Goal: Navigation & Orientation: Find specific page/section

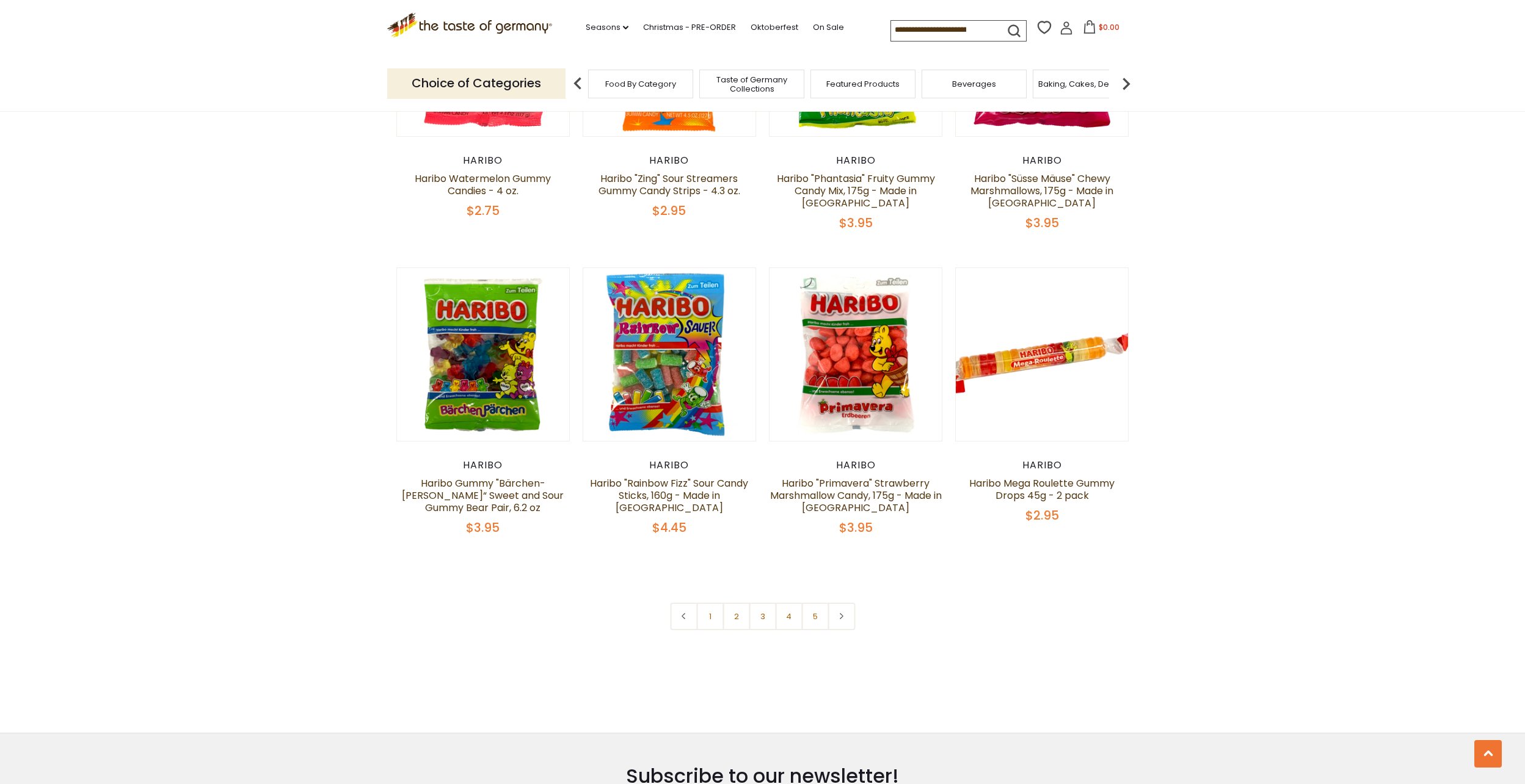
scroll to position [2442, 0]
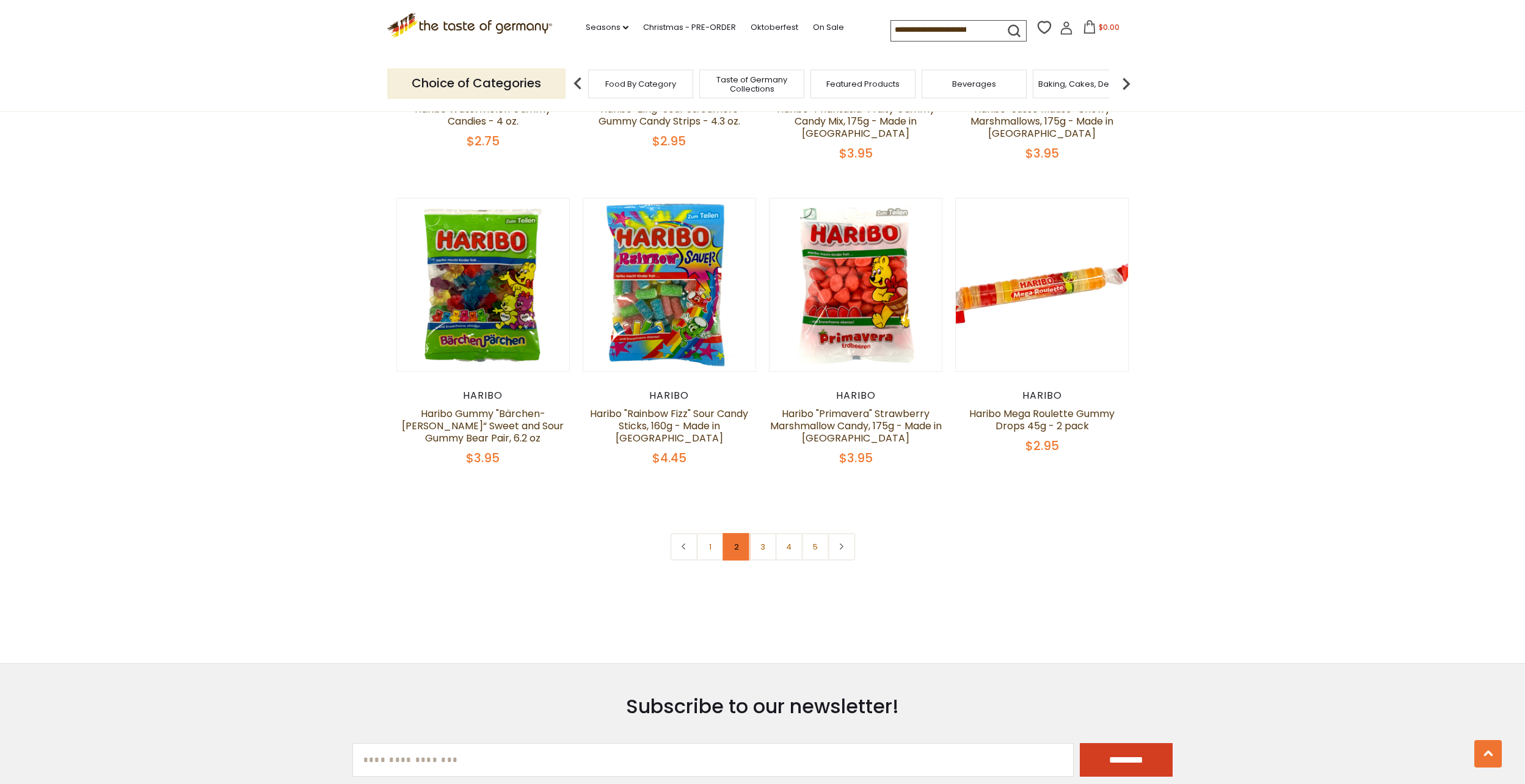
click at [738, 533] on link "2" at bounding box center [735, 546] width 27 height 27
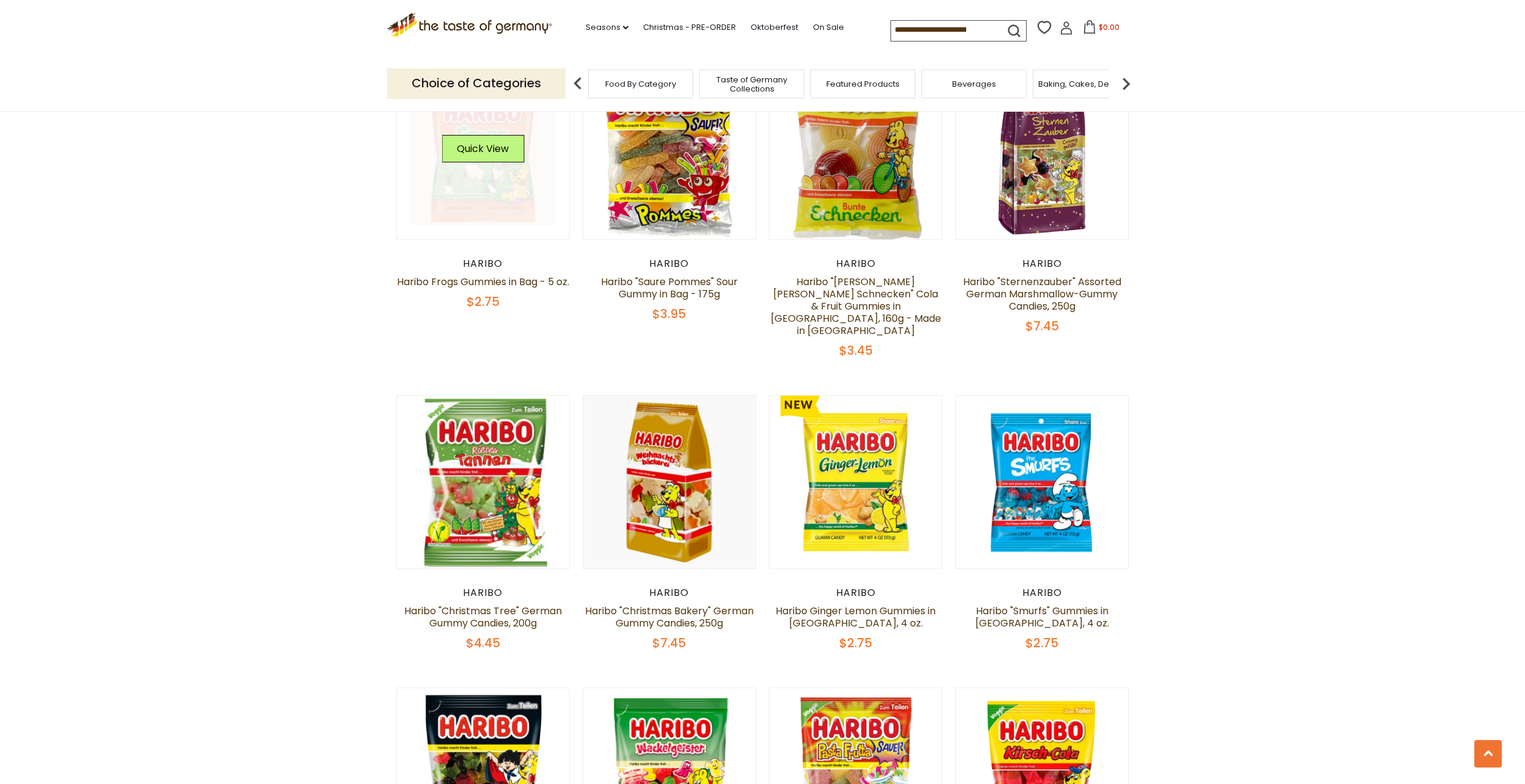
scroll to position [770, 0]
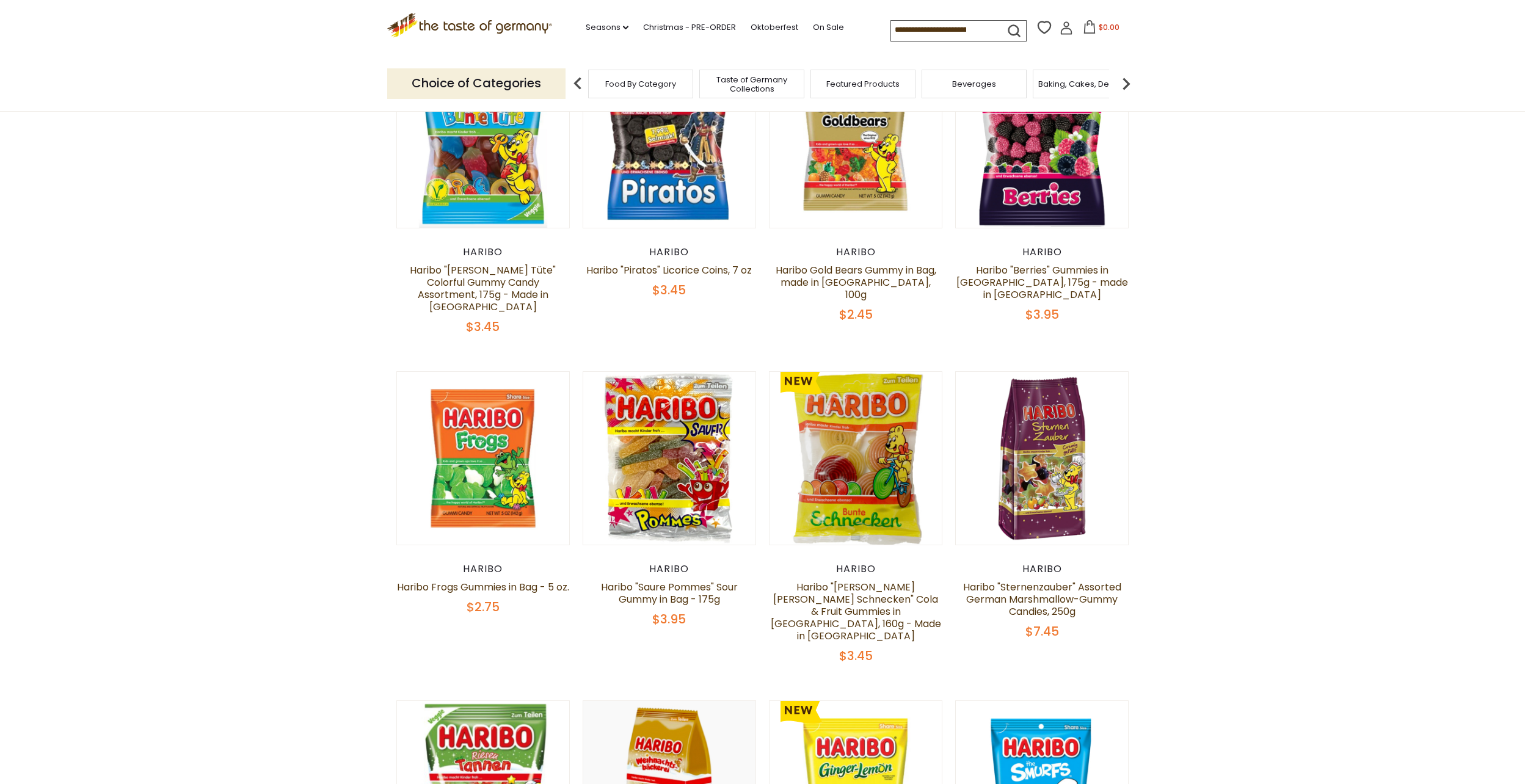
click at [511, 24] on icon at bounding box center [470, 23] width 166 height 21
click at [491, 40] on link ".st0{fill:#EDD300;} .st1{fill:#D33E21;}" at bounding box center [470, 30] width 166 height 27
click at [490, 34] on icon ".st0{fill:#EDD300;} .st1{fill:#D33E21;}" at bounding box center [470, 26] width 166 height 25
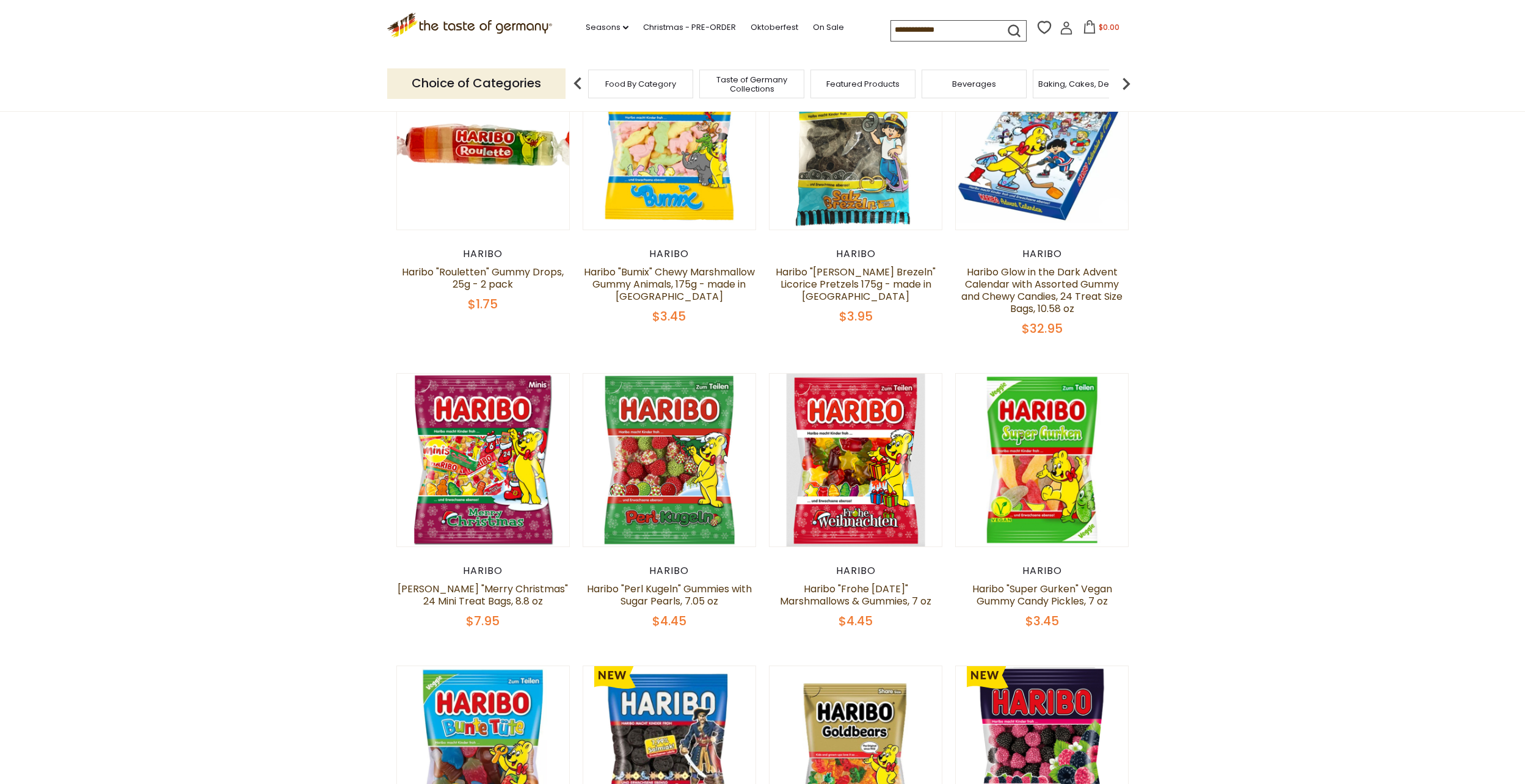
scroll to position [0, 0]
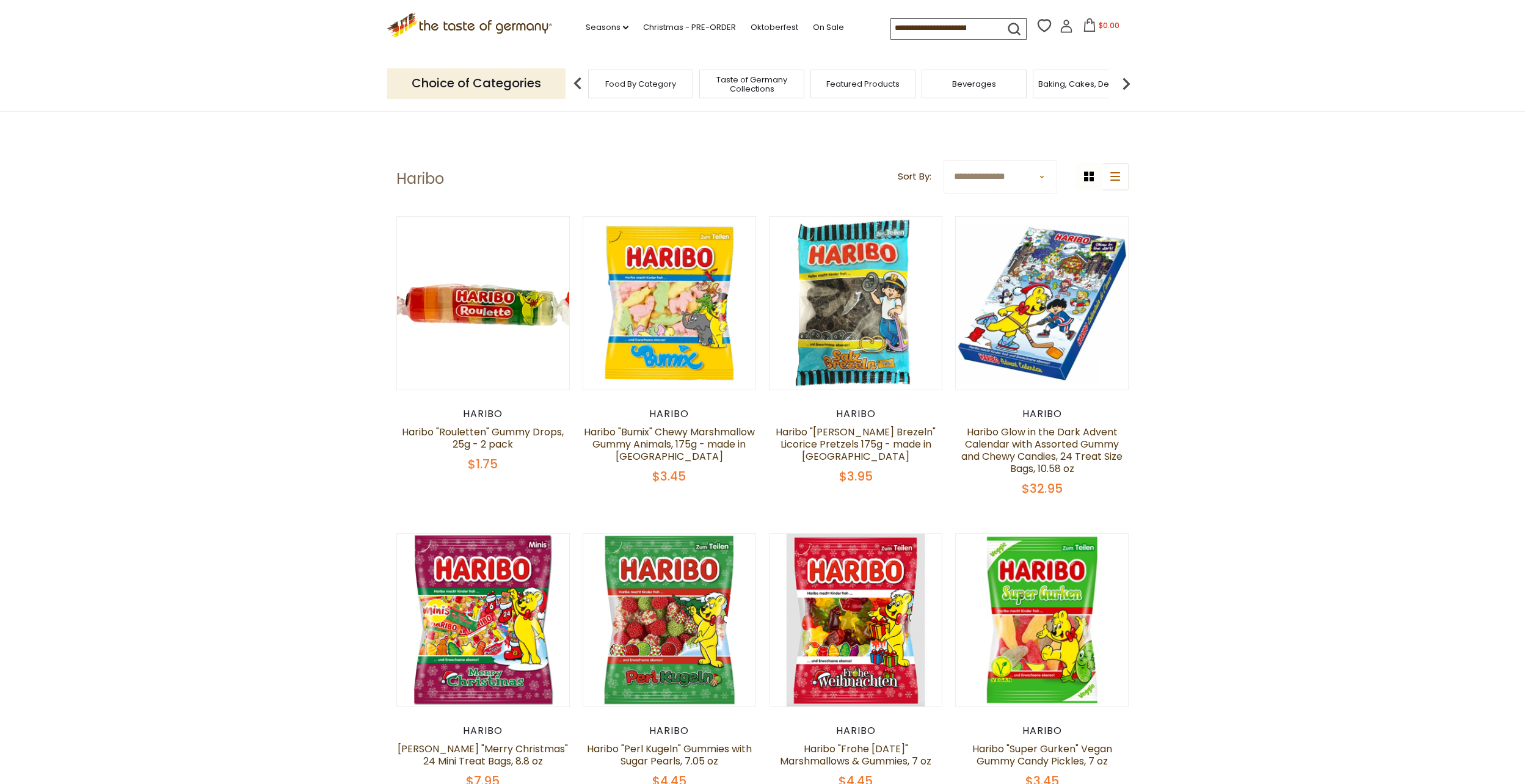
click at [524, 27] on icon ".st0{fill:#EDD300;} .st1{fill:#D33E21;}" at bounding box center [470, 26] width 166 height 25
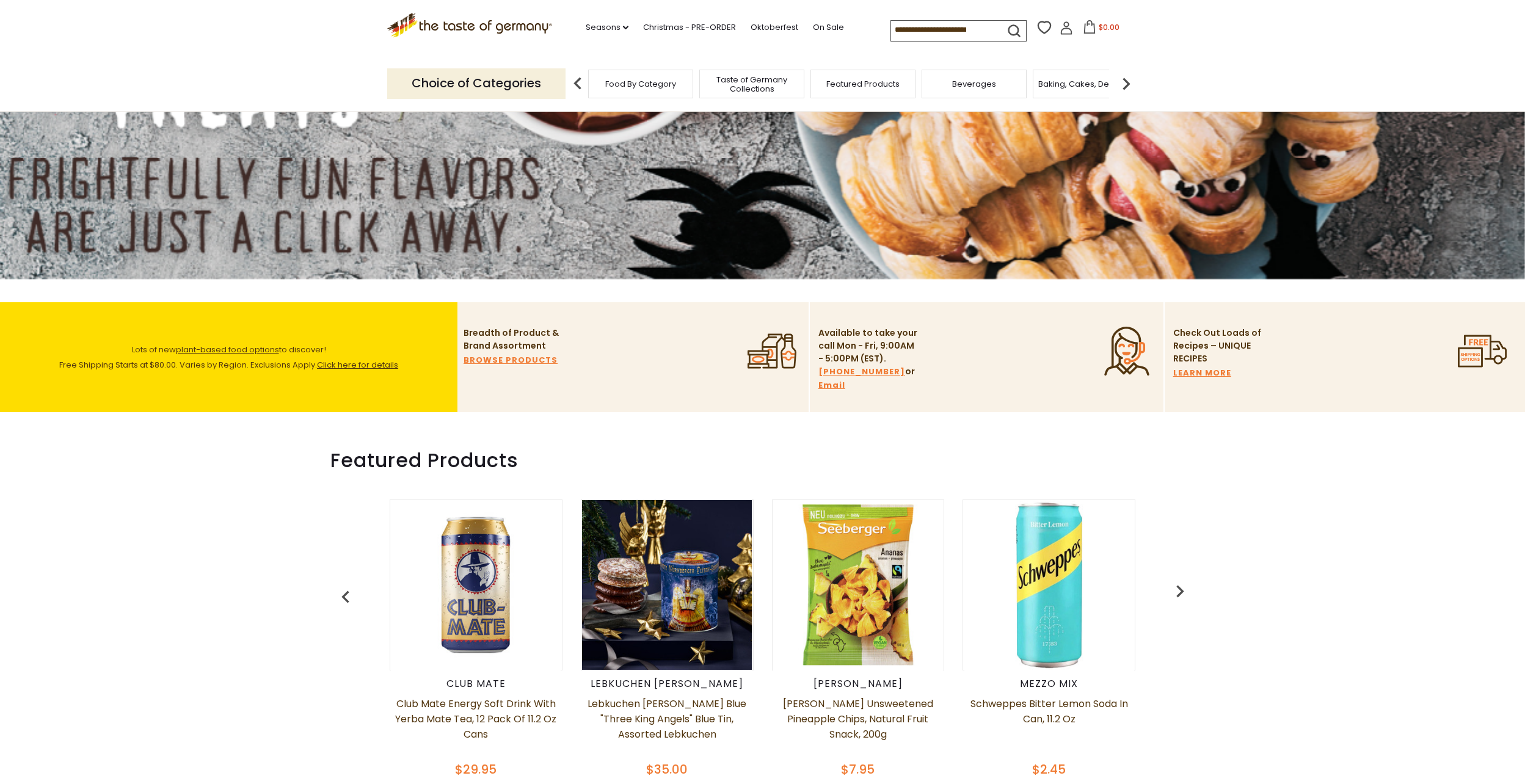
scroll to position [428, 0]
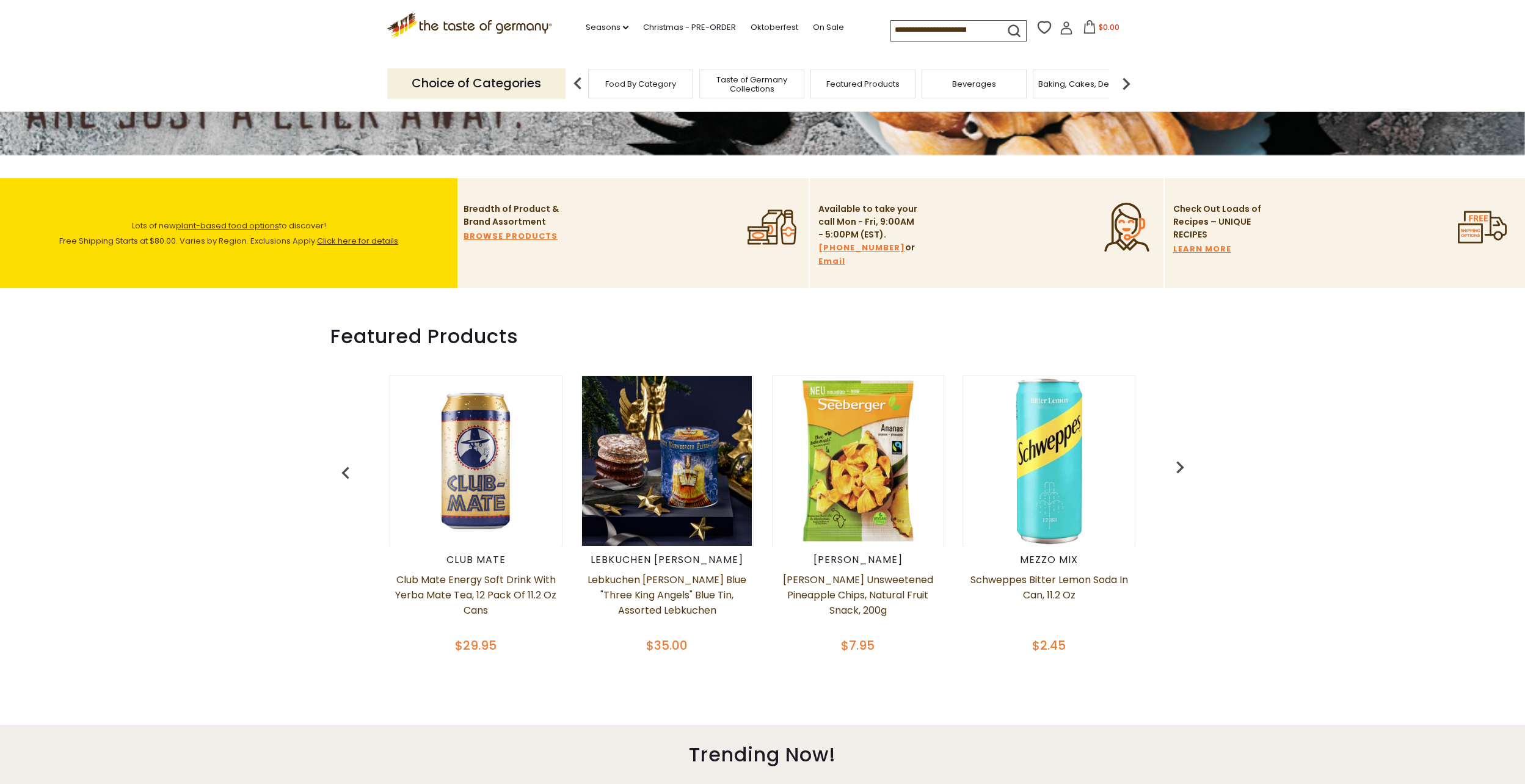
click at [1176, 472] on img "button" at bounding box center [1180, 467] width 25 height 25
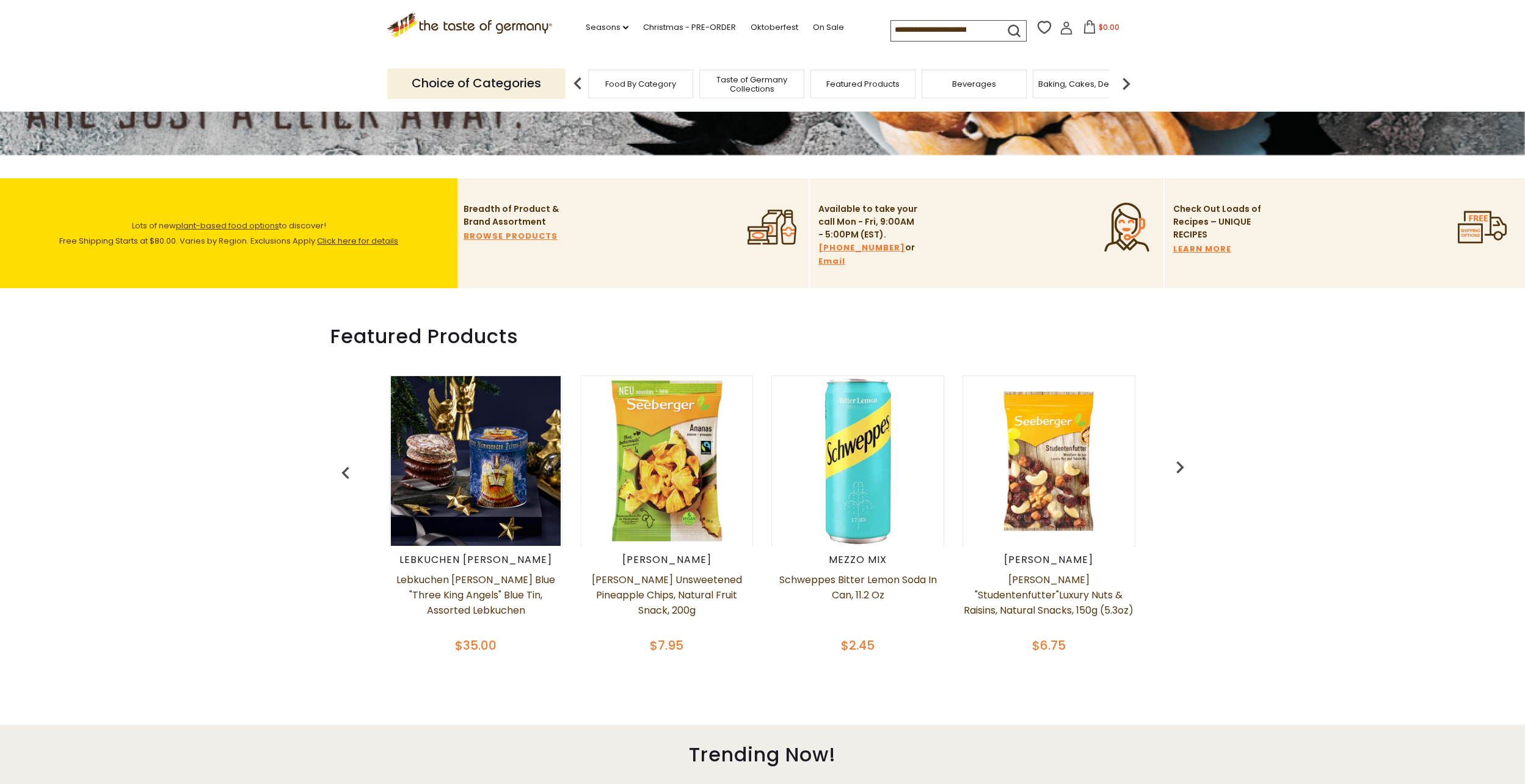
click at [1176, 472] on img "button" at bounding box center [1180, 467] width 25 height 25
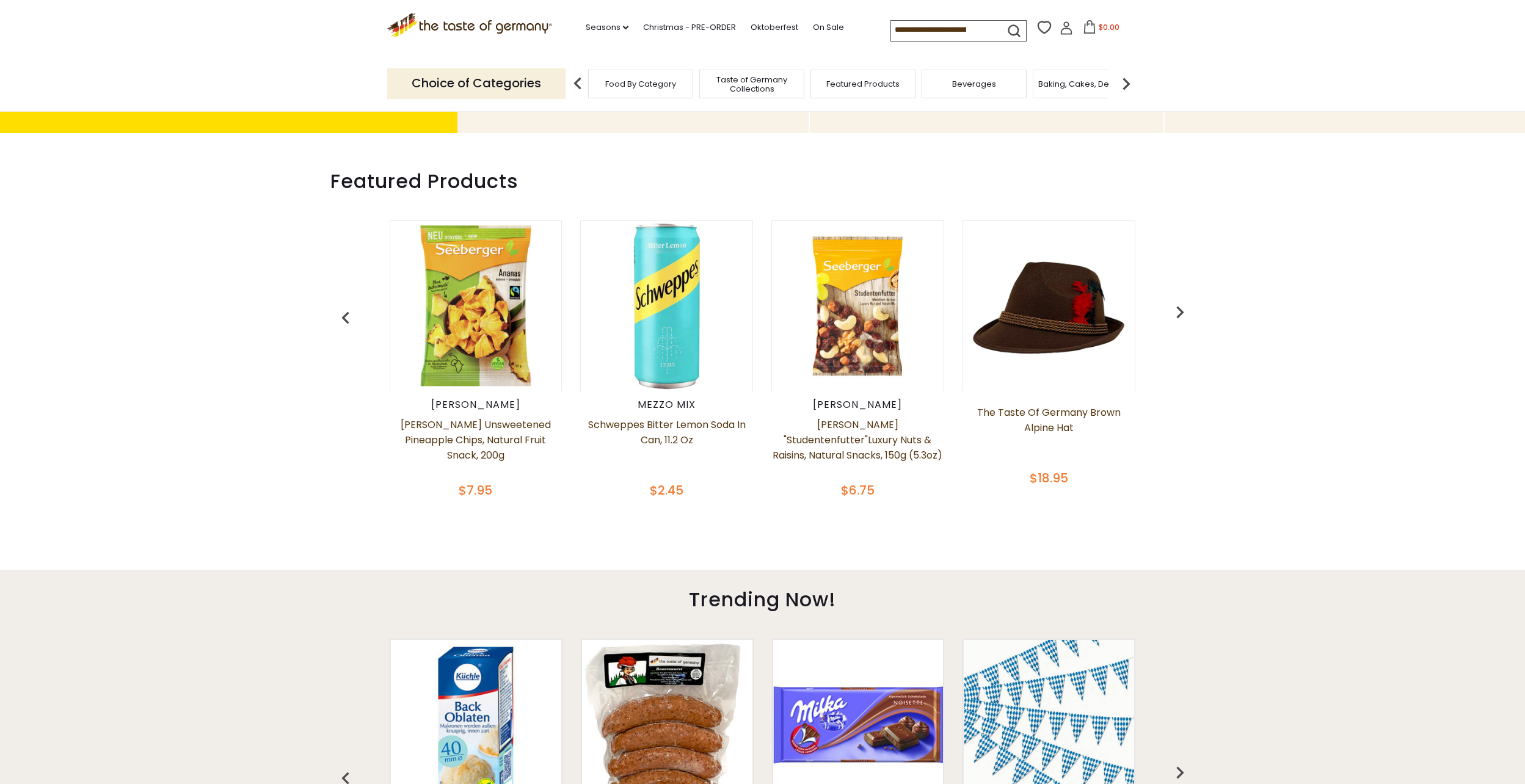
scroll to position [610, 0]
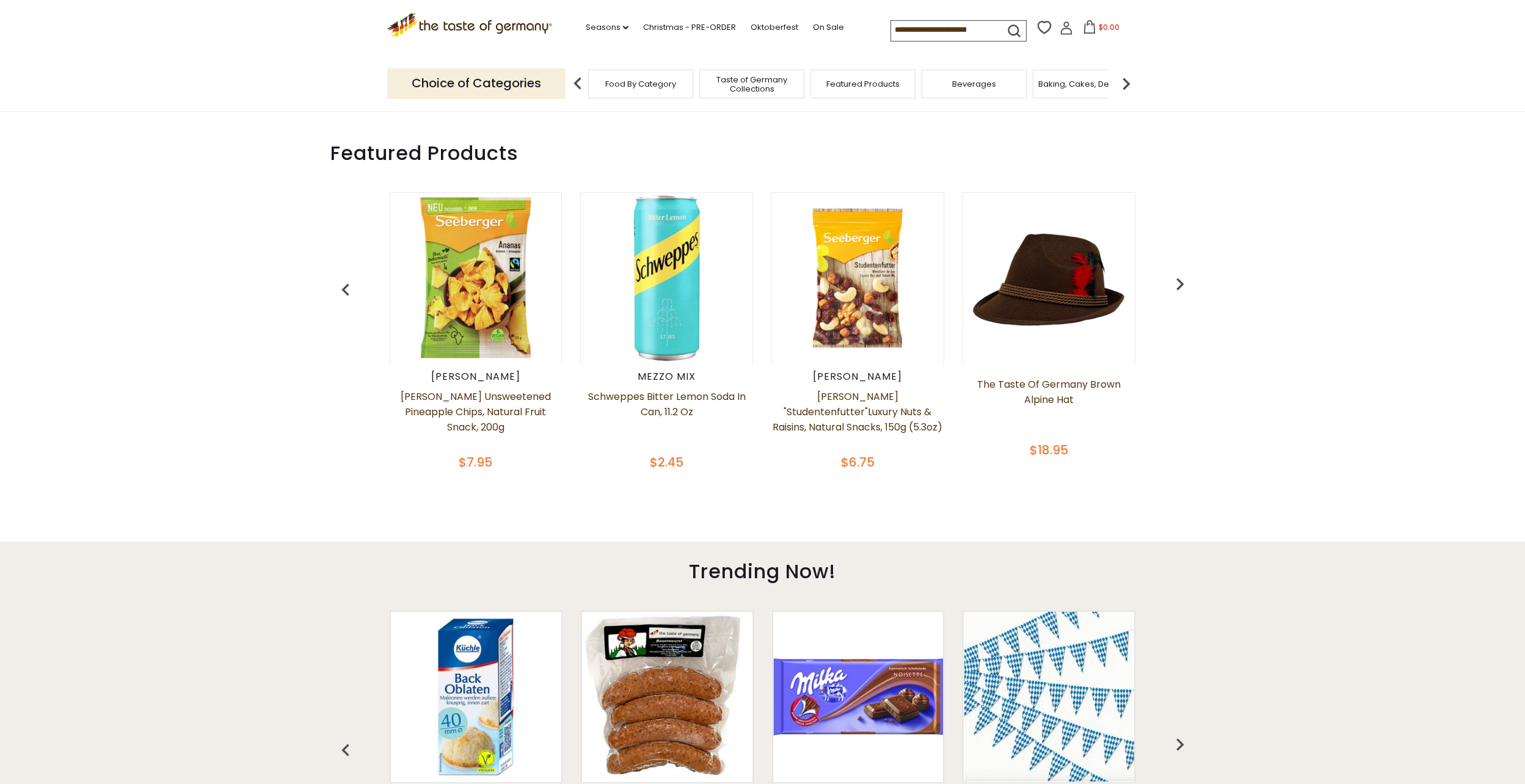
click at [1185, 292] on img "button" at bounding box center [1180, 284] width 25 height 25
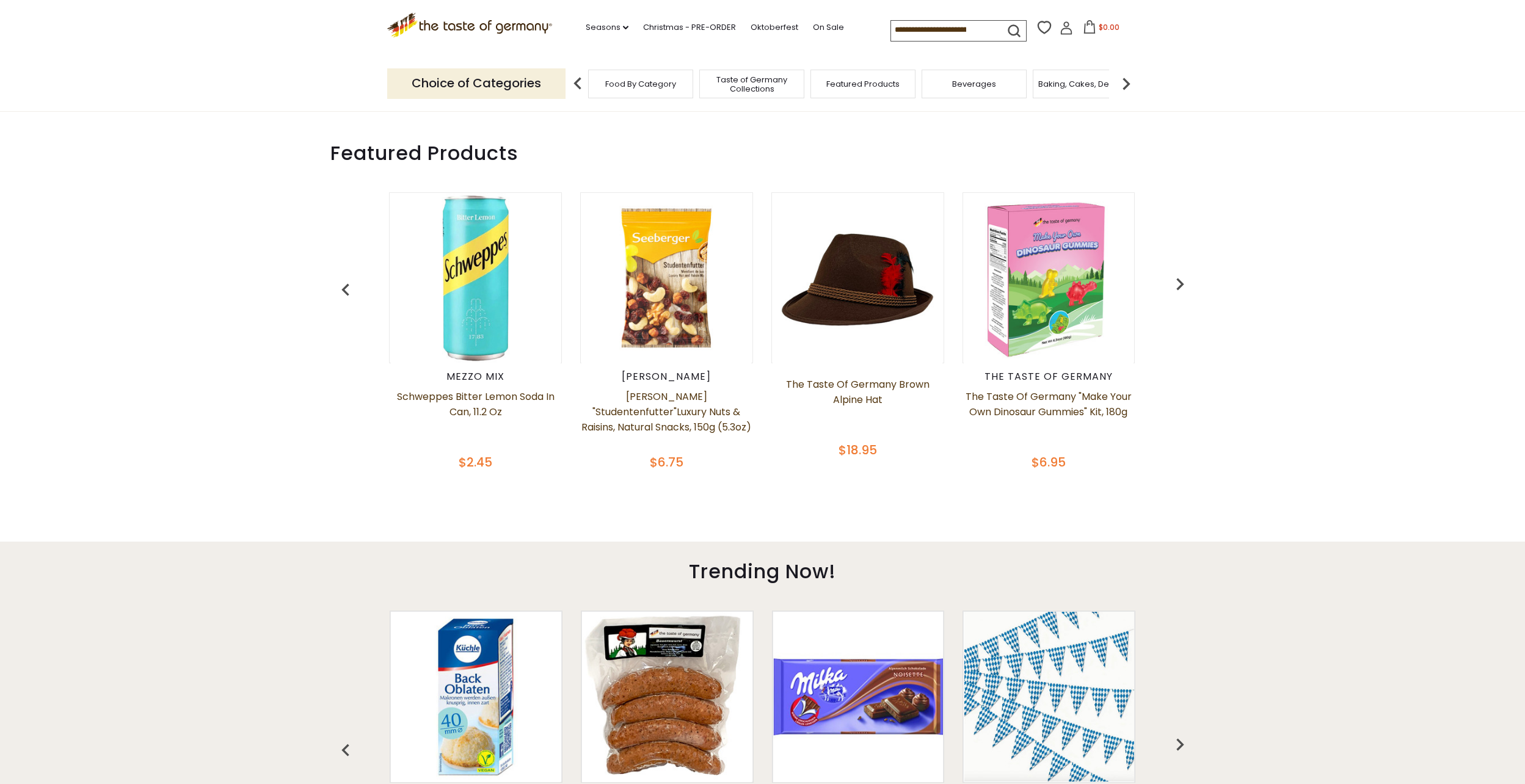
click at [1185, 292] on img "button" at bounding box center [1180, 284] width 25 height 25
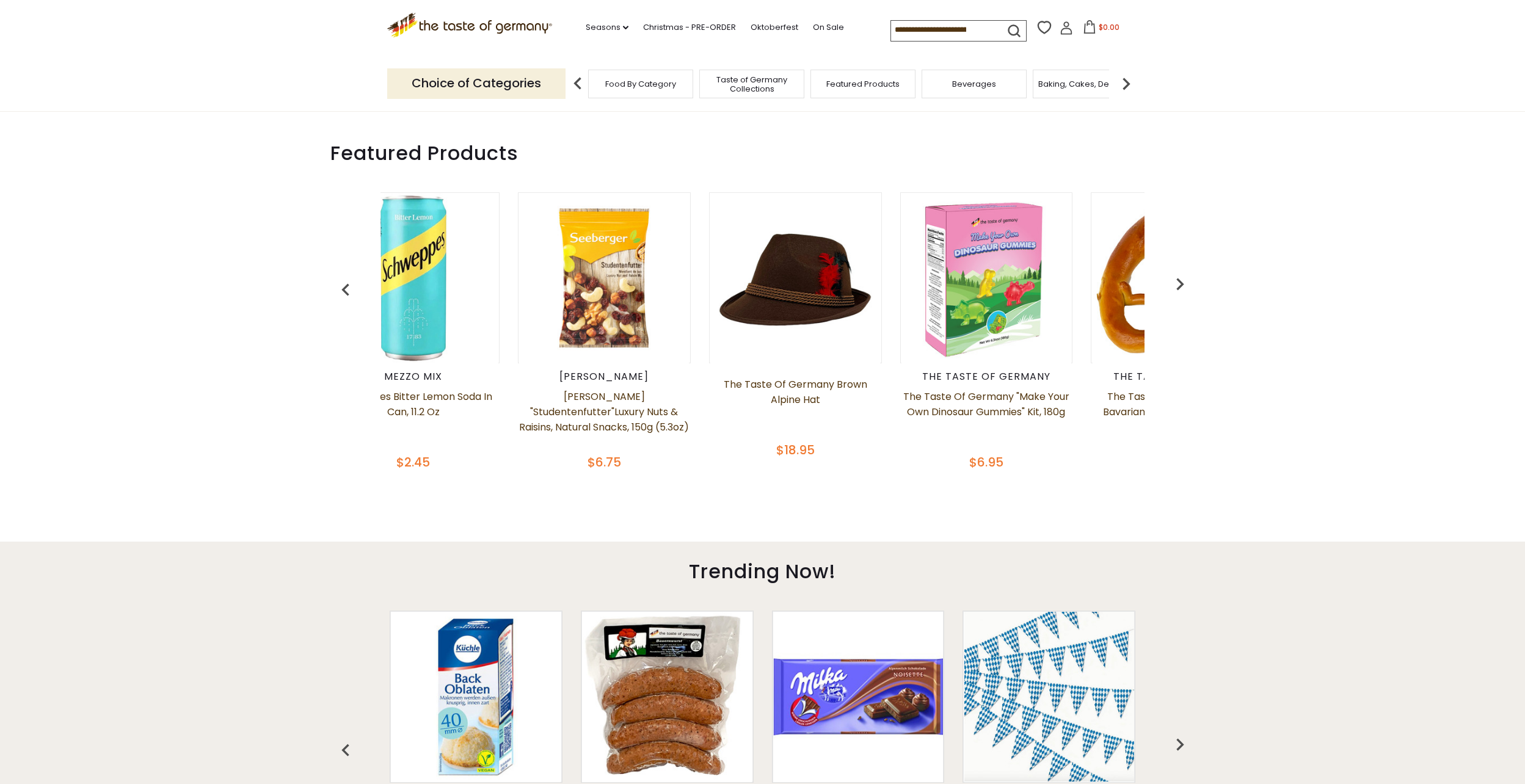
scroll to position [0, 765]
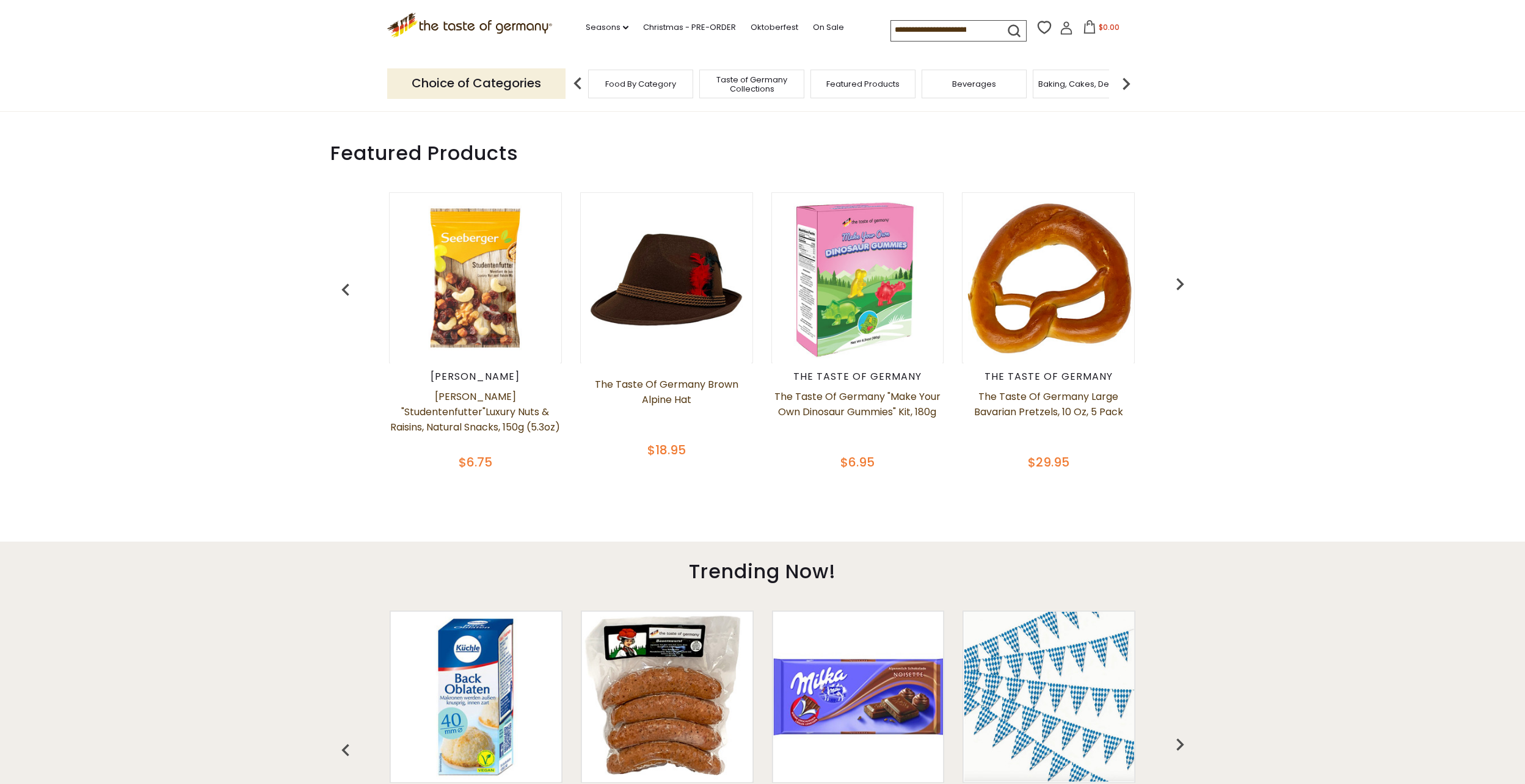
click at [1185, 292] on img "button" at bounding box center [1180, 284] width 25 height 25
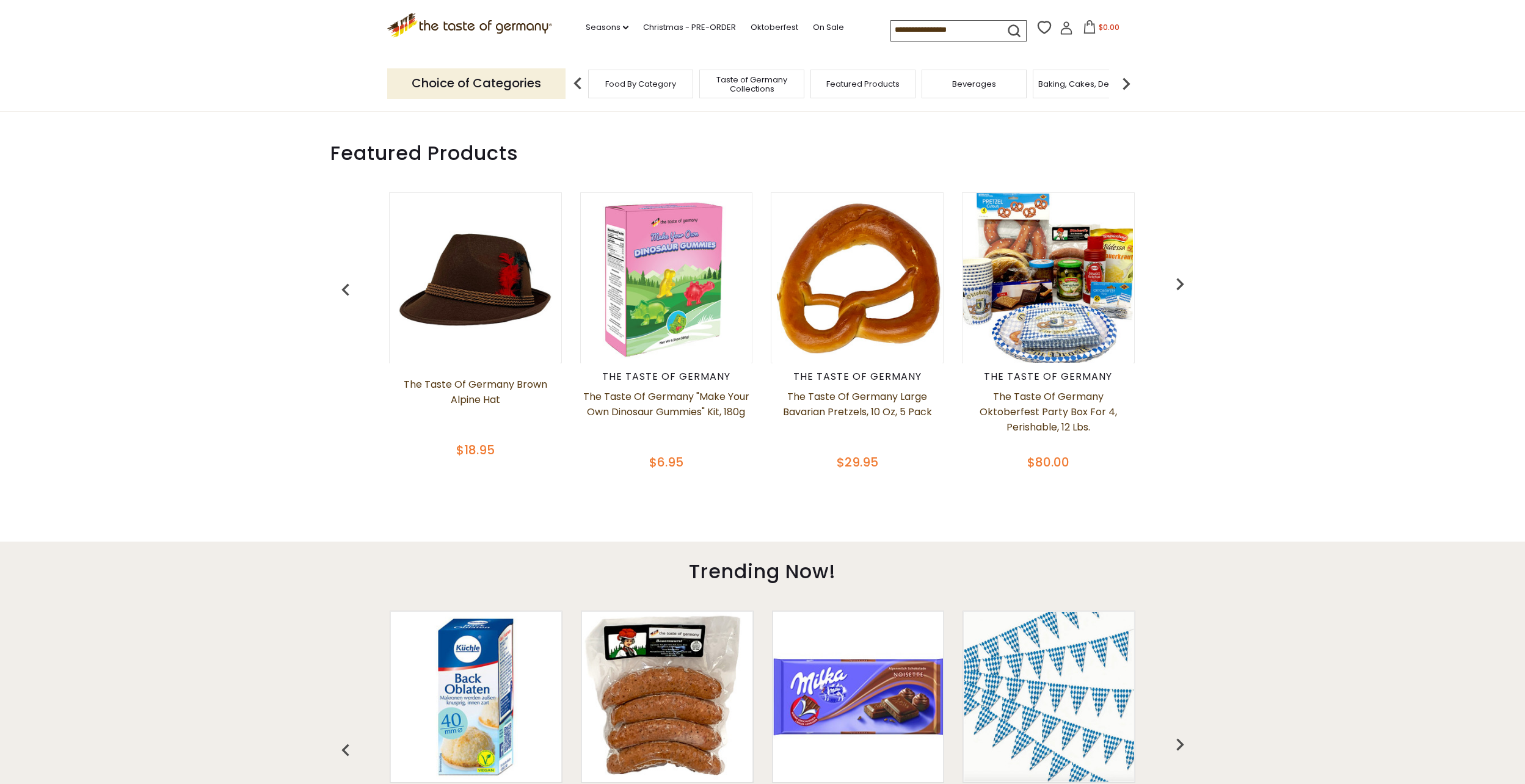
click at [1185, 292] on img "button" at bounding box center [1180, 284] width 25 height 25
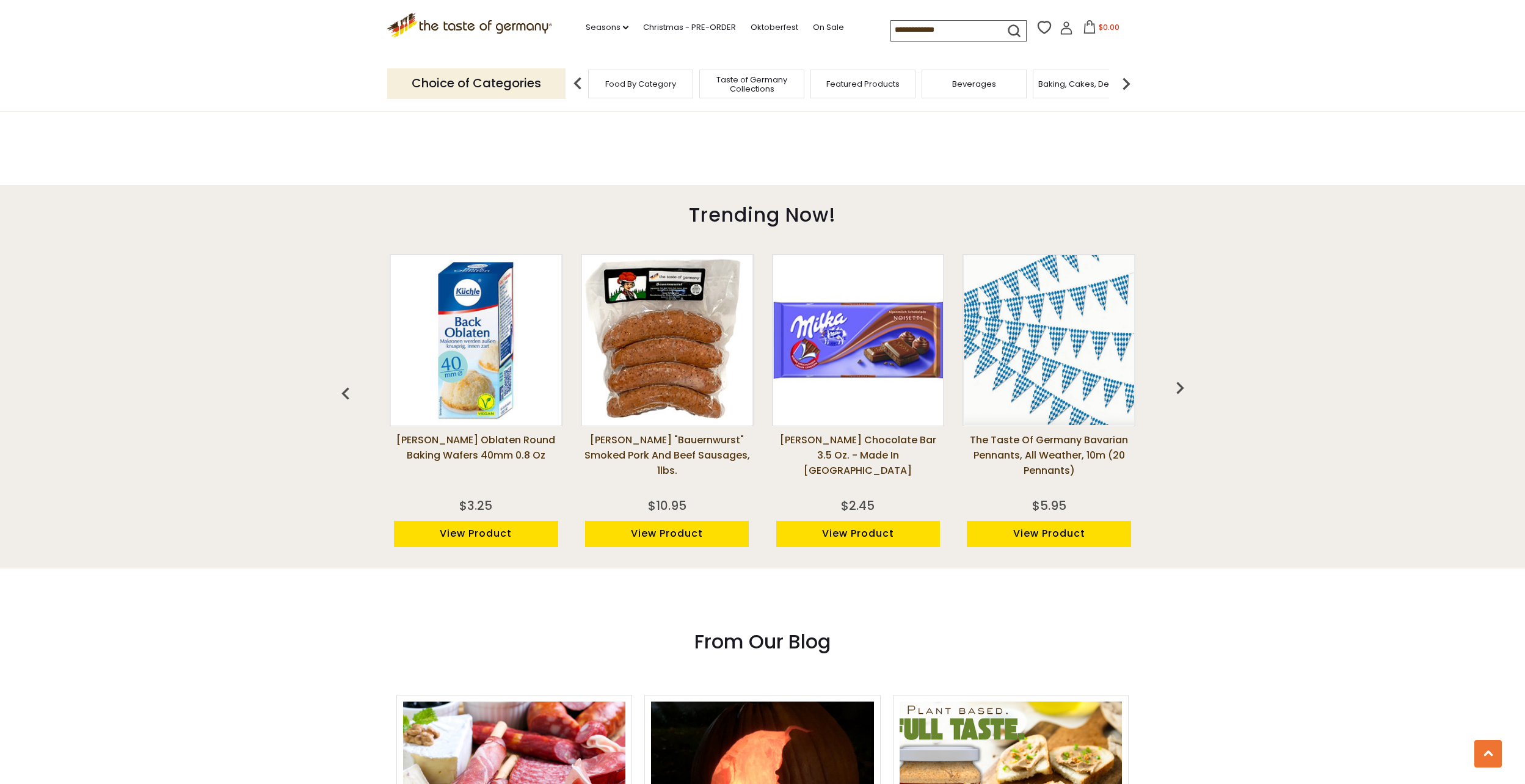
scroll to position [793, 0]
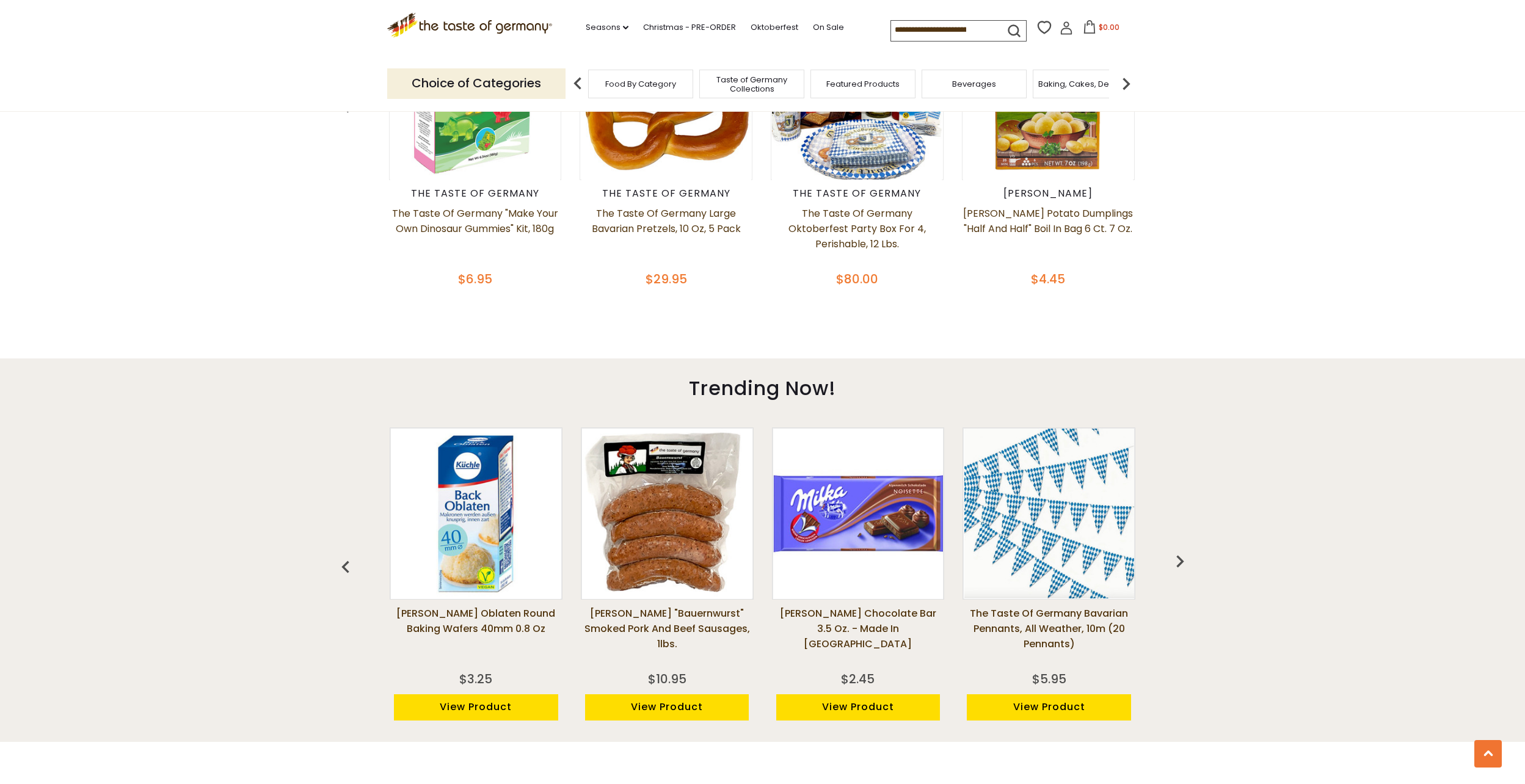
click at [648, 89] on div "Food By Category" at bounding box center [641, 84] width 105 height 29
click at [667, 93] on div "Food By Category" at bounding box center [641, 84] width 105 height 29
click at [1124, 86] on img at bounding box center [1126, 84] width 25 height 25
click at [1124, 86] on img at bounding box center [1126, 84] width 25 height 25
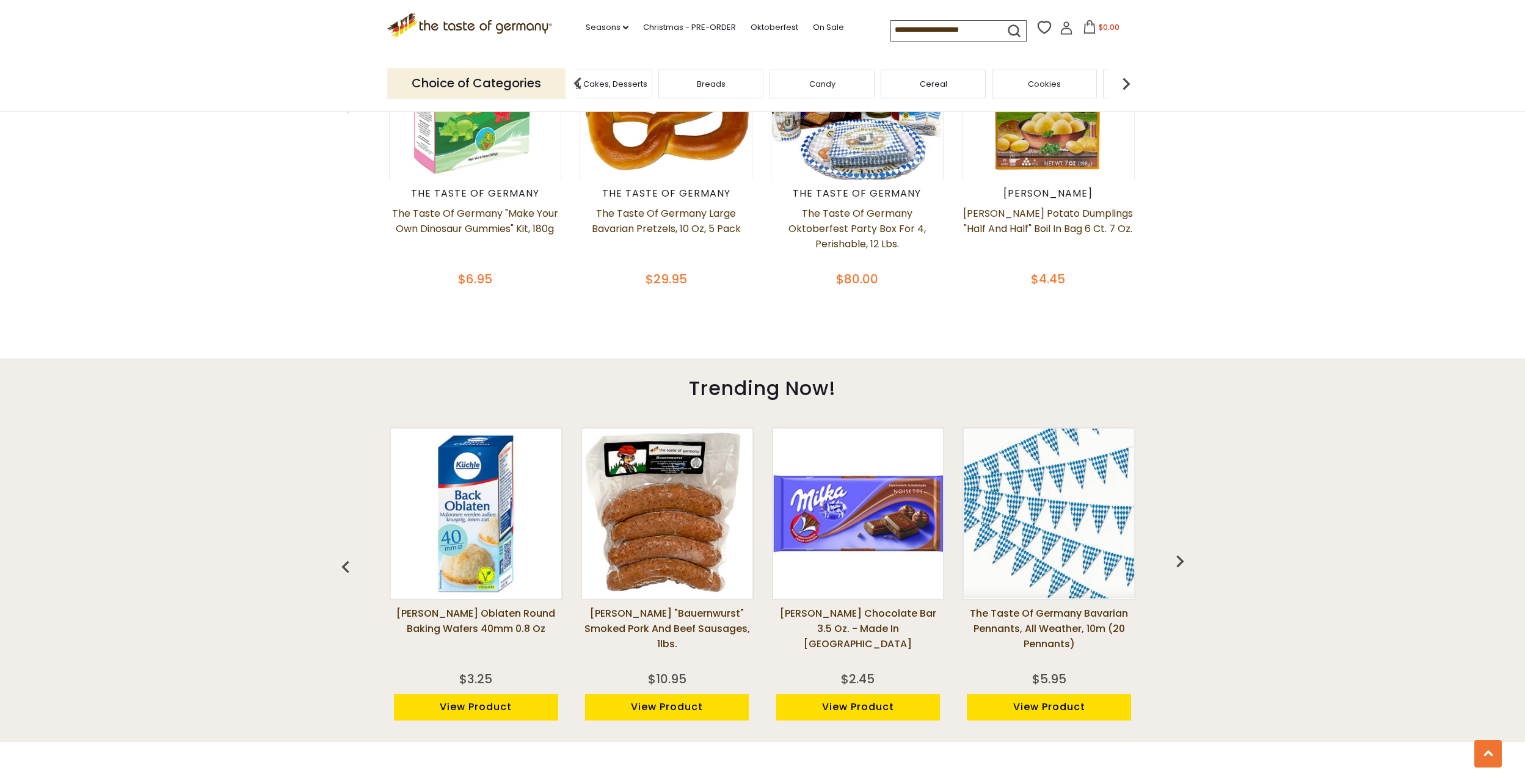
click at [1124, 86] on img at bounding box center [1126, 84] width 25 height 25
click at [798, 87] on span "Chocolate & Marzipan" at bounding box center [780, 84] width 89 height 9
click at [802, 88] on span "Chocolate & Marzipan" at bounding box center [790, 84] width 89 height 9
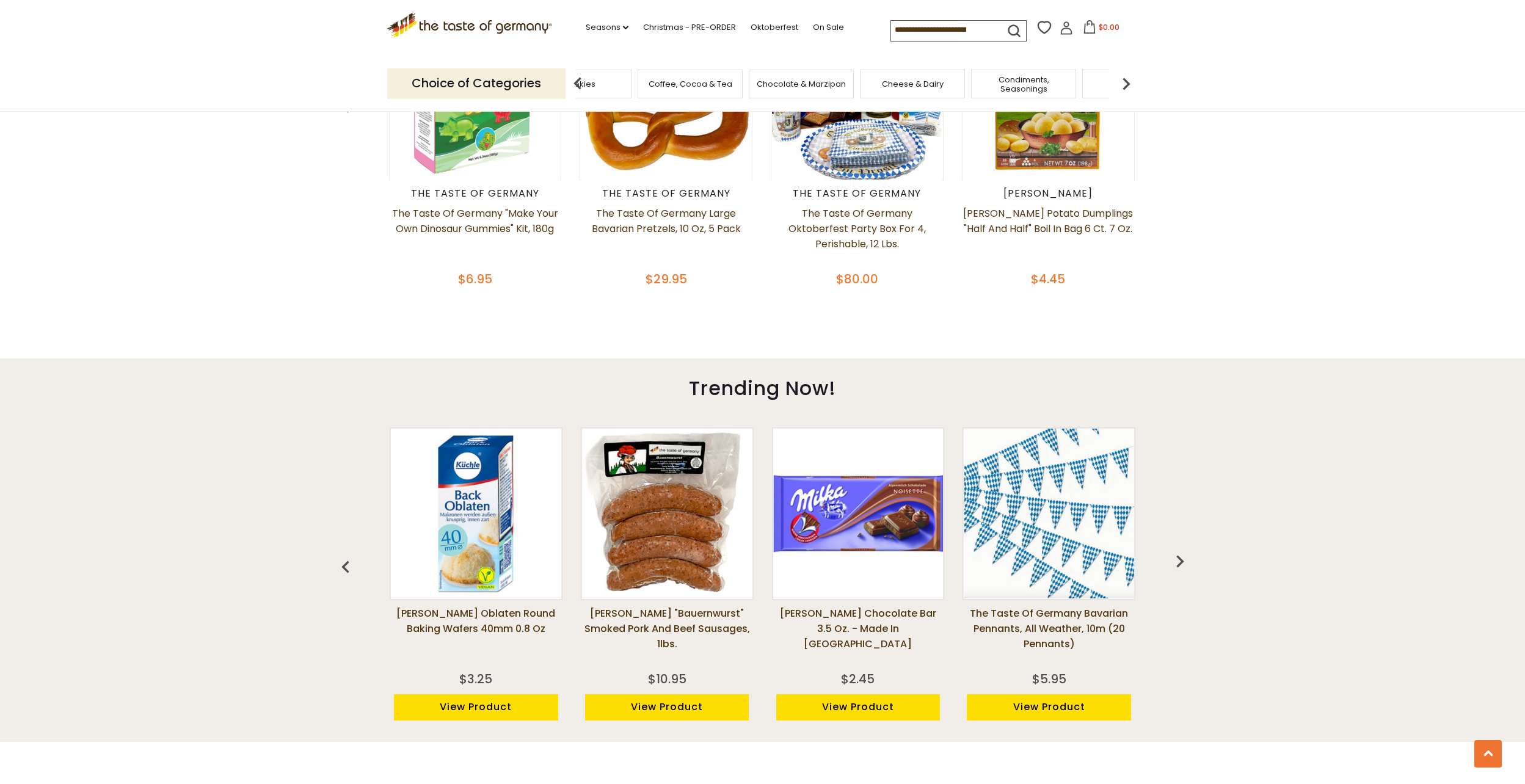
click at [804, 88] on span "Chocolate & Marzipan" at bounding box center [800, 84] width 89 height 9
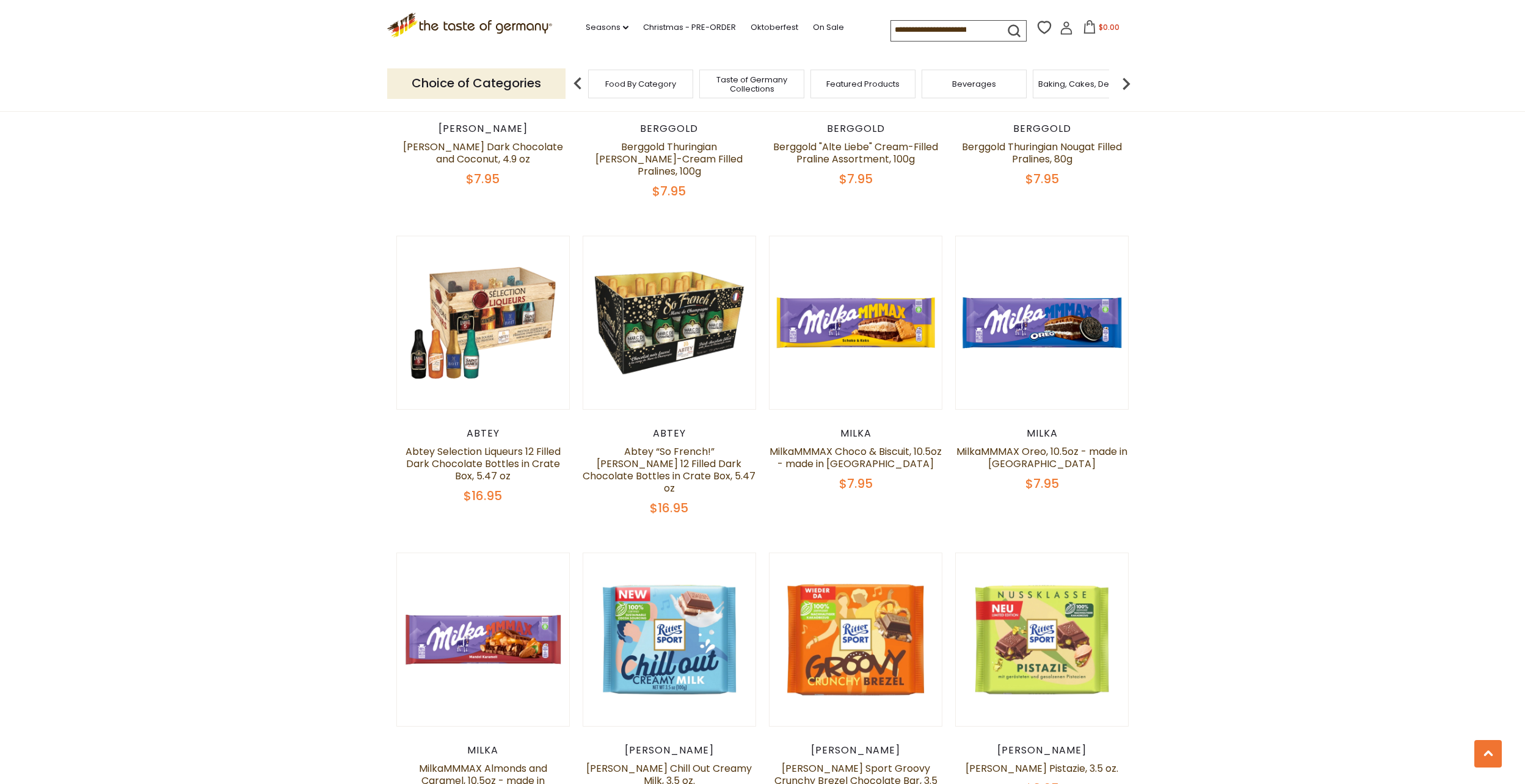
scroll to position [1954, 0]
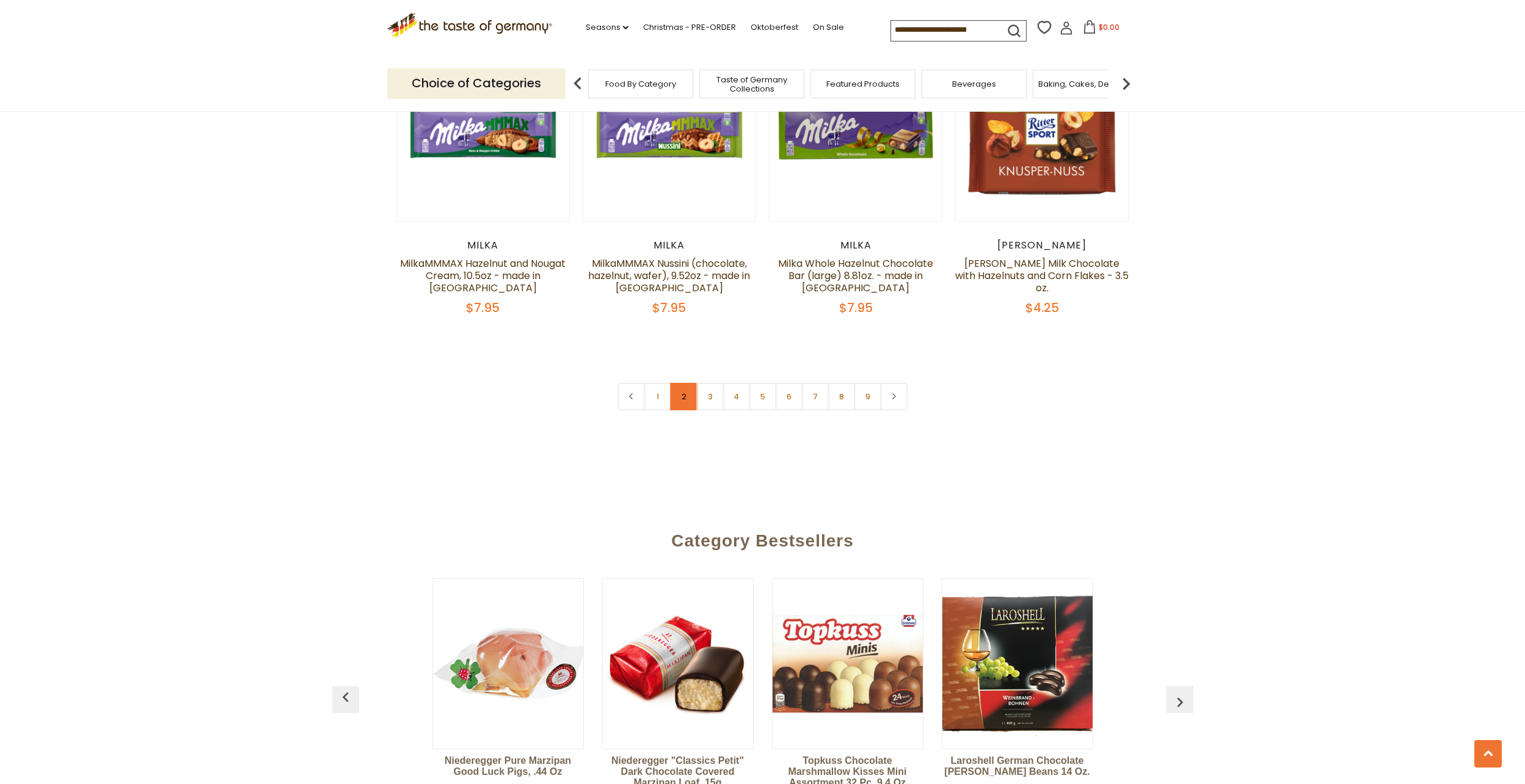
click at [677, 383] on link "2" at bounding box center [683, 396] width 27 height 27
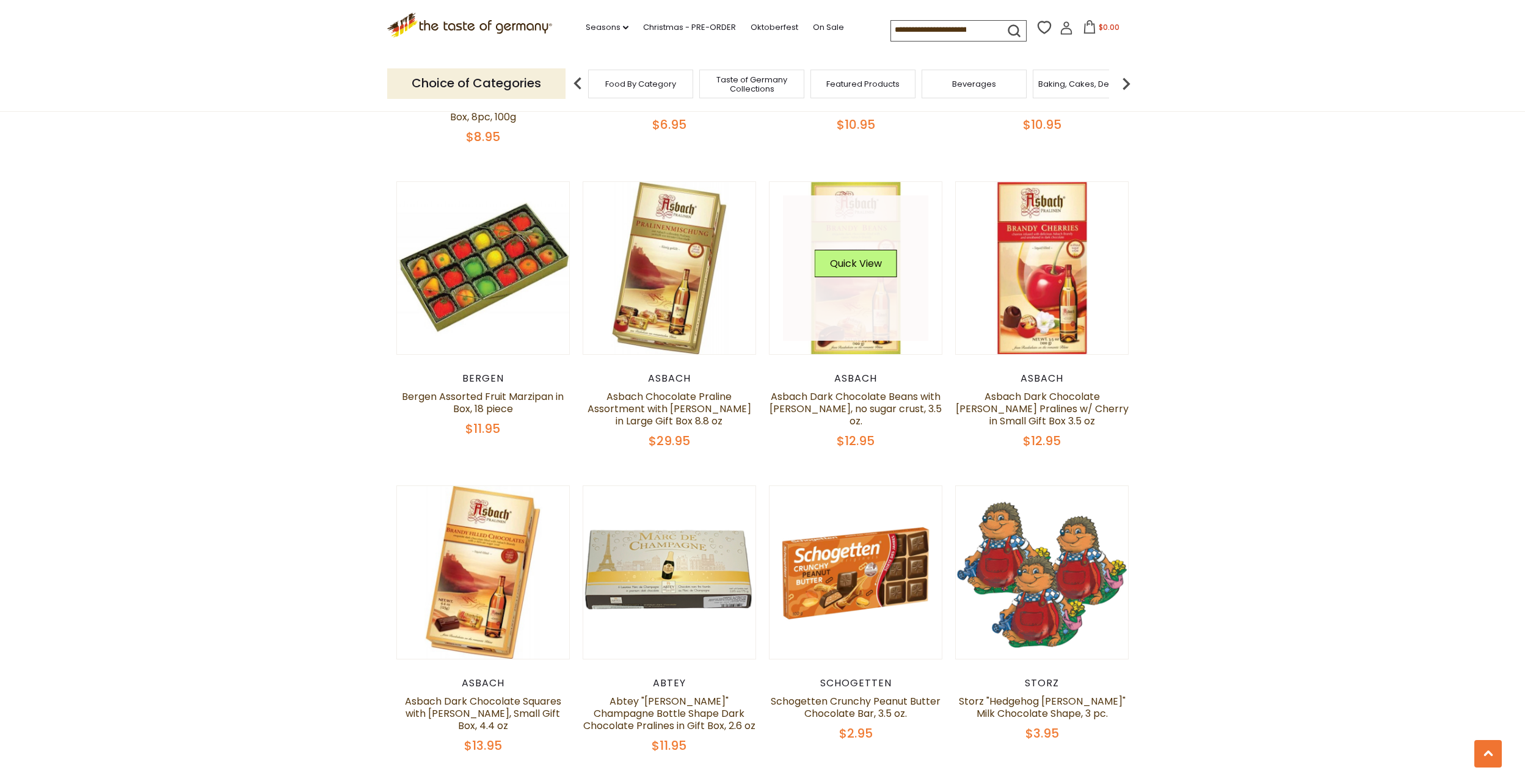
scroll to position [1365, 0]
